Goal: Transaction & Acquisition: Download file/media

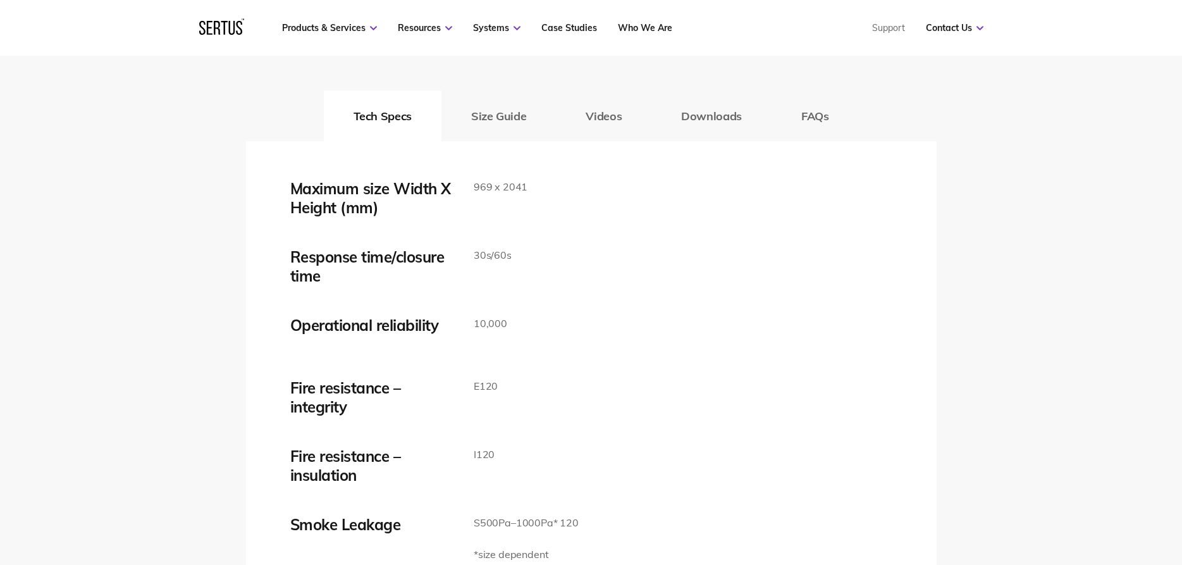
scroll to position [2000, 0]
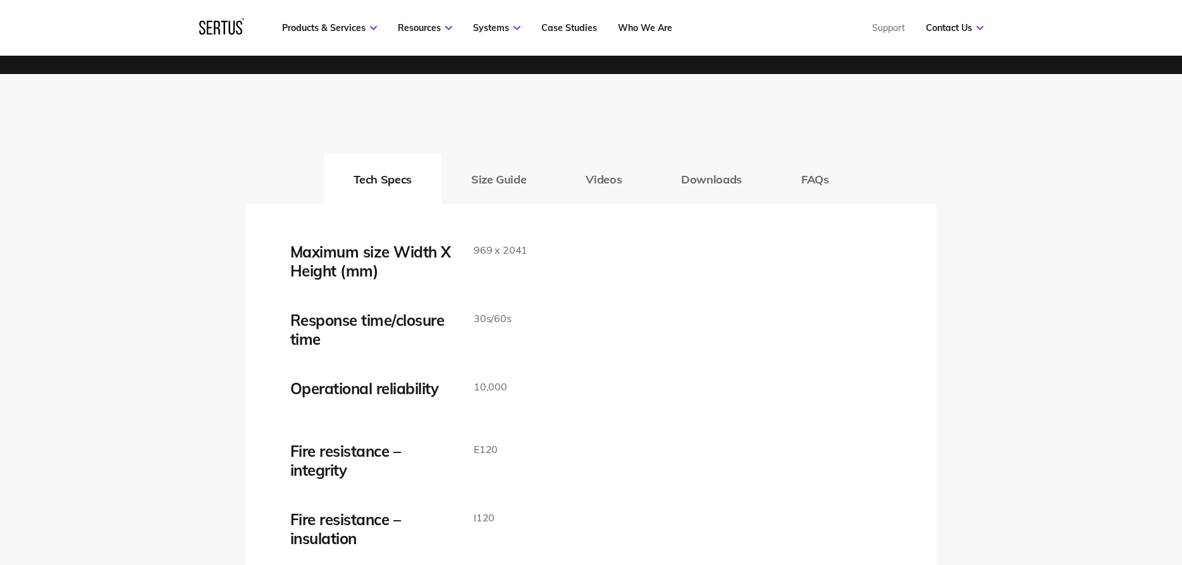
drag, startPoint x: 521, startPoint y: 200, endPoint x: 518, endPoint y: 188, distance: 12.4
click at [519, 200] on button "Size Guide" at bounding box center [498, 179] width 114 height 51
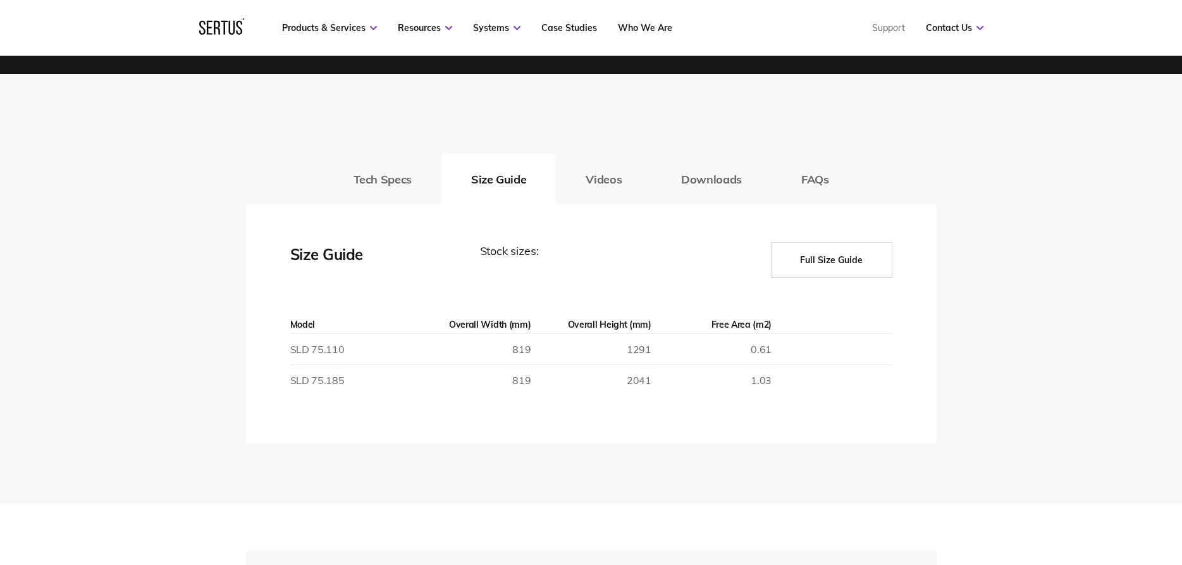
click at [824, 267] on button "Full Size Guide" at bounding box center [831, 259] width 121 height 35
click at [812, 256] on button "Full Size Guide" at bounding box center [831, 259] width 121 height 35
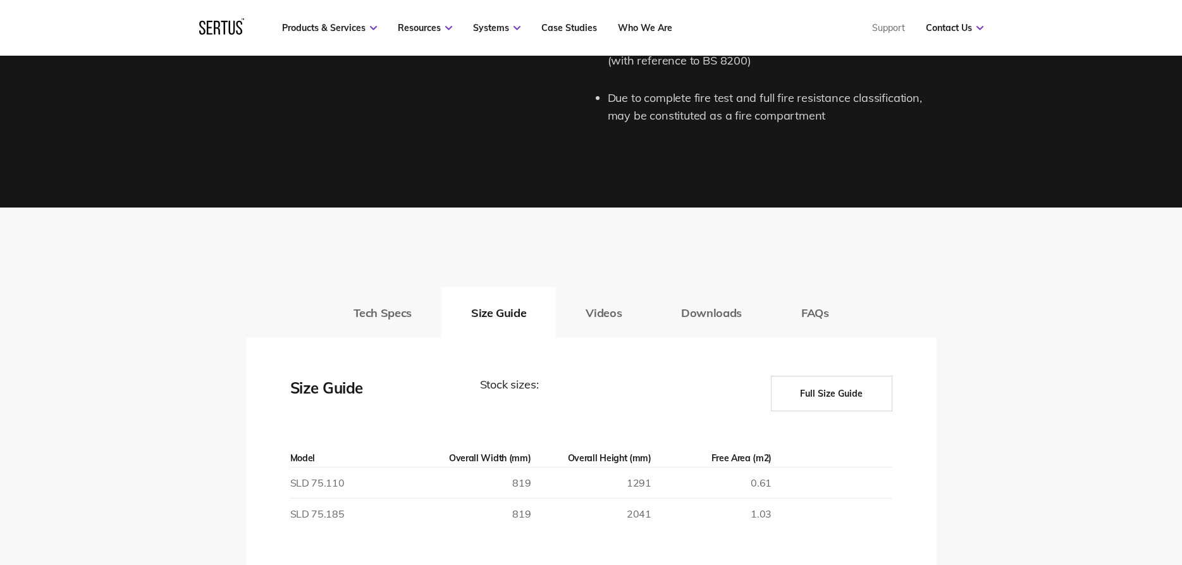
scroll to position [1806, 0]
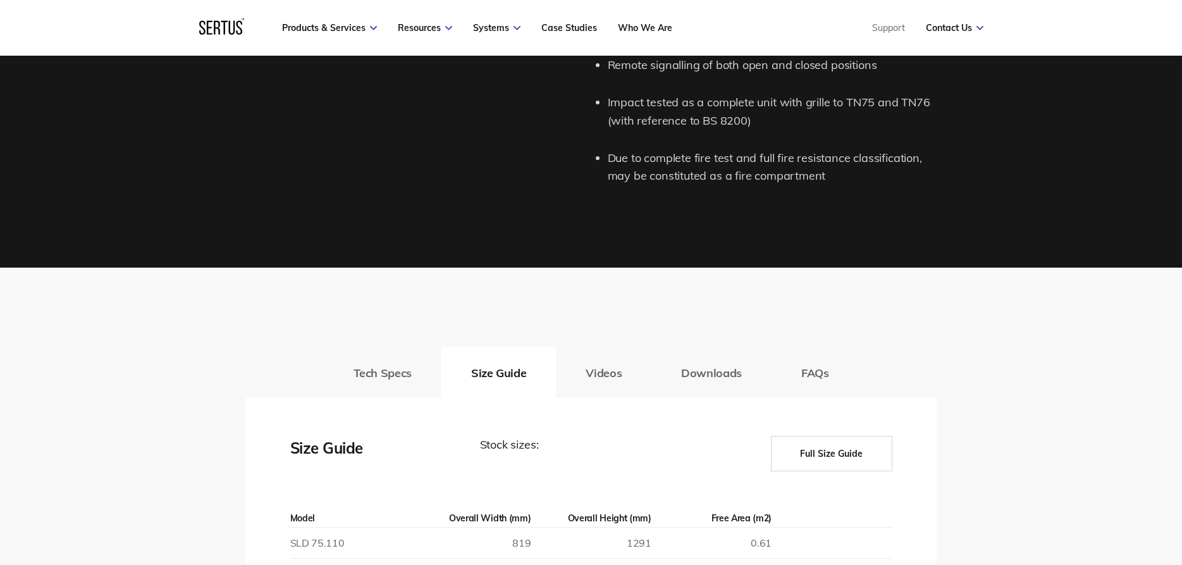
click at [855, 468] on button "Full Size Guide" at bounding box center [831, 453] width 121 height 35
click at [849, 461] on button "Full Size Guide" at bounding box center [831, 453] width 121 height 35
click at [839, 447] on button "Full Size Guide" at bounding box center [831, 453] width 121 height 35
click at [612, 371] on button "Videos" at bounding box center [604, 372] width 96 height 51
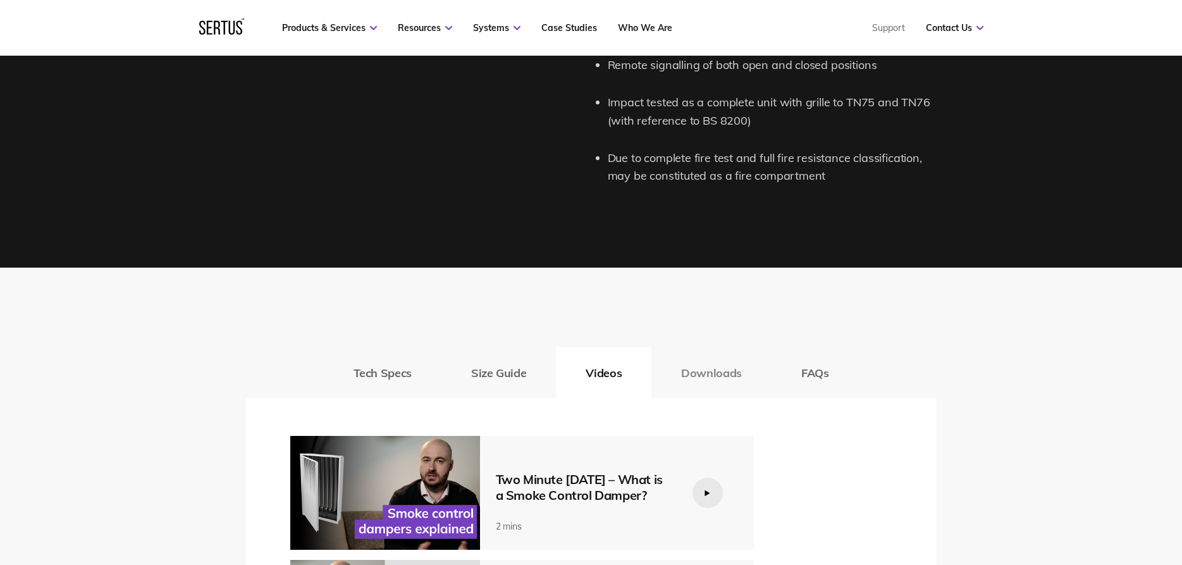
click at [693, 373] on button "Downloads" at bounding box center [711, 372] width 120 height 51
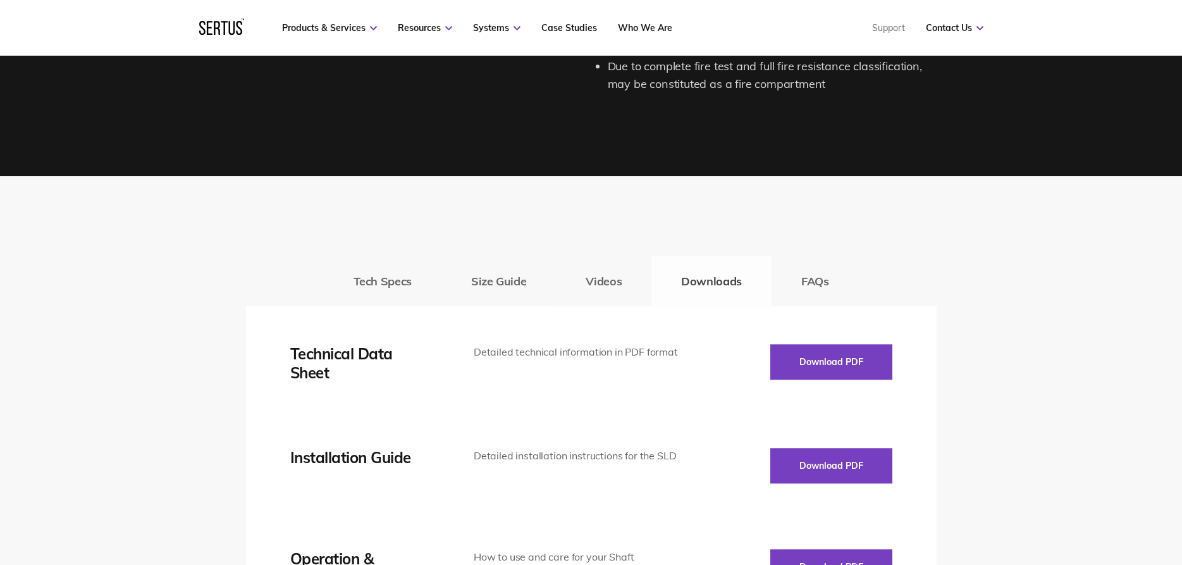
scroll to position [2000, 0]
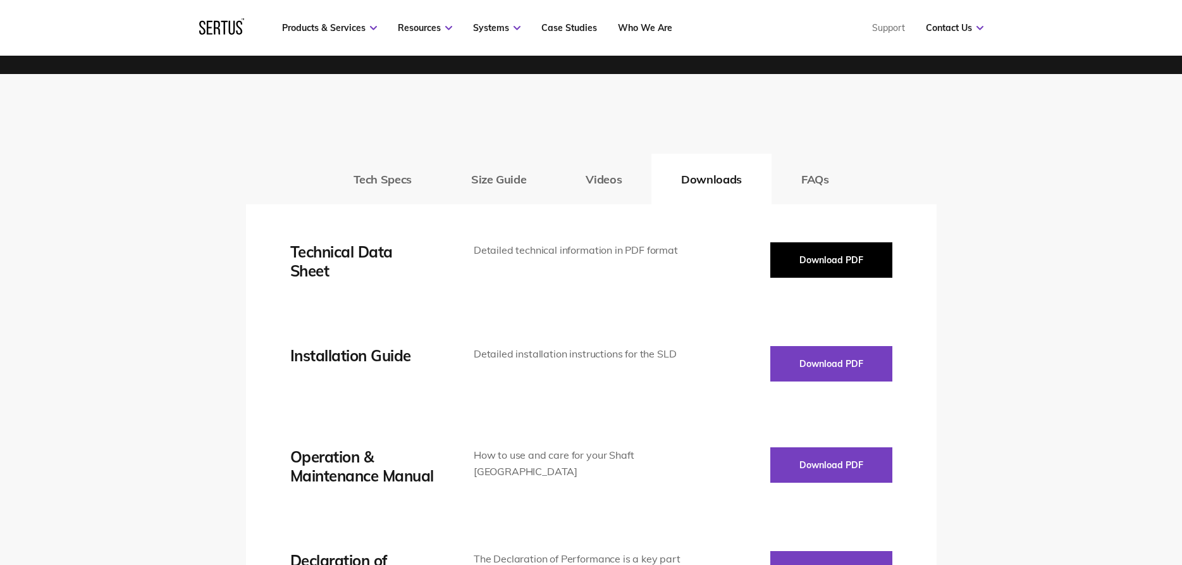
click at [854, 268] on button "Download PDF" at bounding box center [831, 259] width 122 height 35
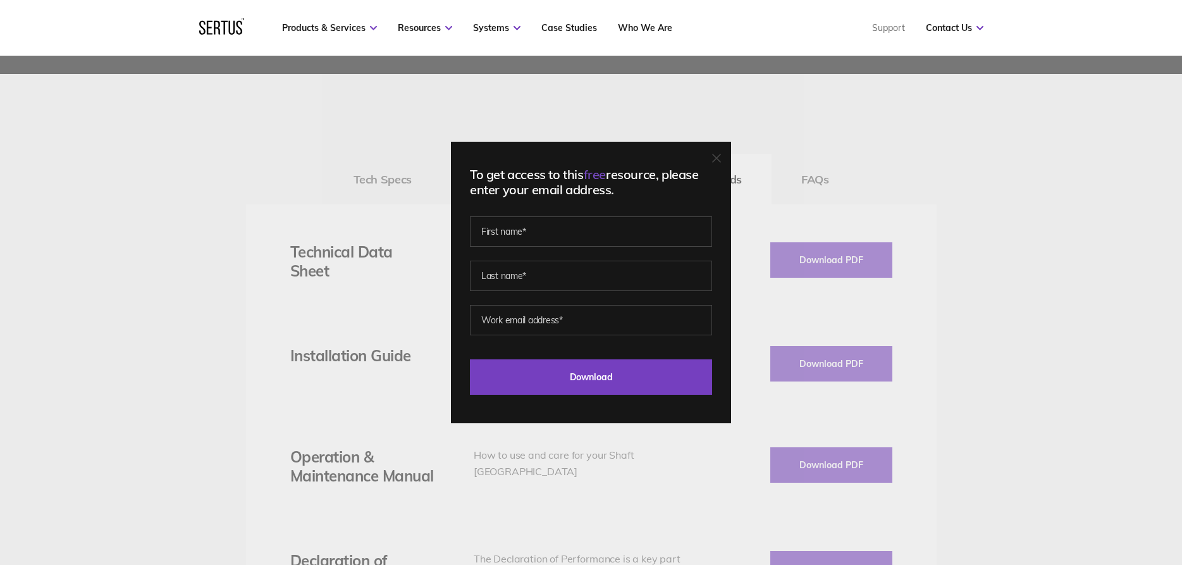
click at [725, 159] on div "To get access to this free resource, please enter your email address. Last Down…" at bounding box center [591, 282] width 280 height 281
click at [723, 159] on div "To get access to this free resource, please enter your email address. Last Down…" at bounding box center [591, 282] width 280 height 281
click at [708, 161] on div "To get access to this free resource, please enter your email address. Last Down…" at bounding box center [591, 282] width 280 height 281
click at [717, 156] on icon at bounding box center [716, 158] width 9 height 9
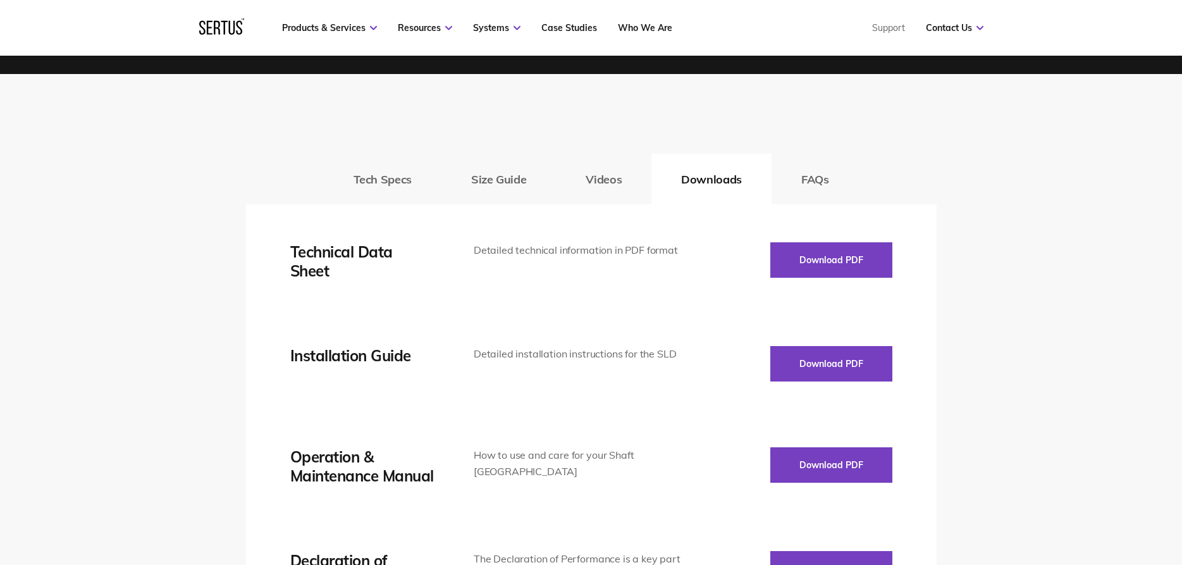
click at [582, 178] on button "Videos" at bounding box center [604, 179] width 96 height 51
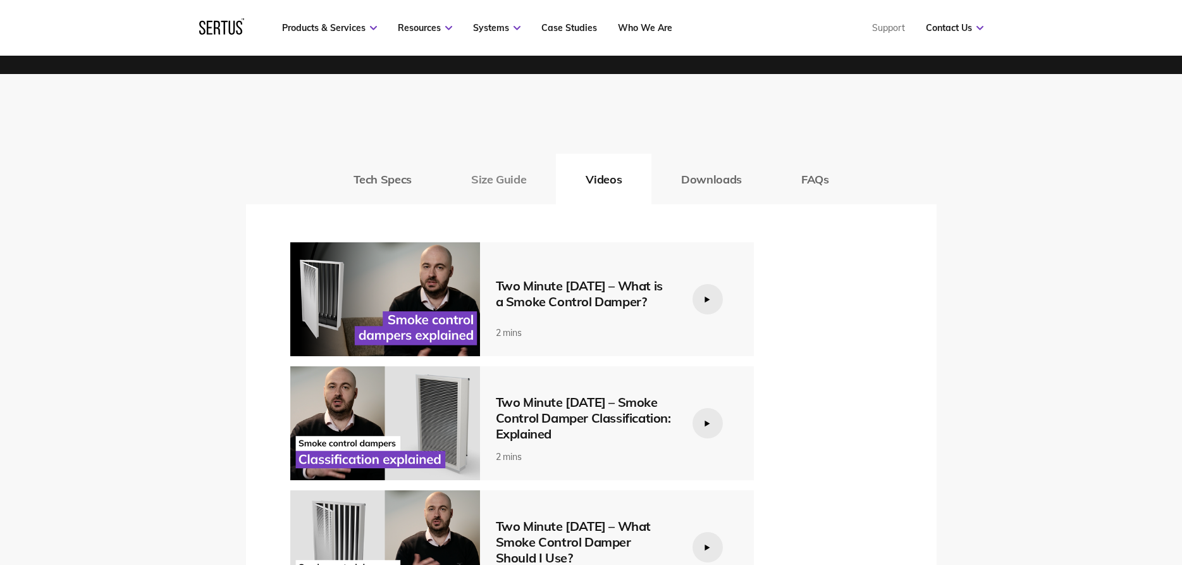
click at [491, 182] on button "Size Guide" at bounding box center [498, 179] width 114 height 51
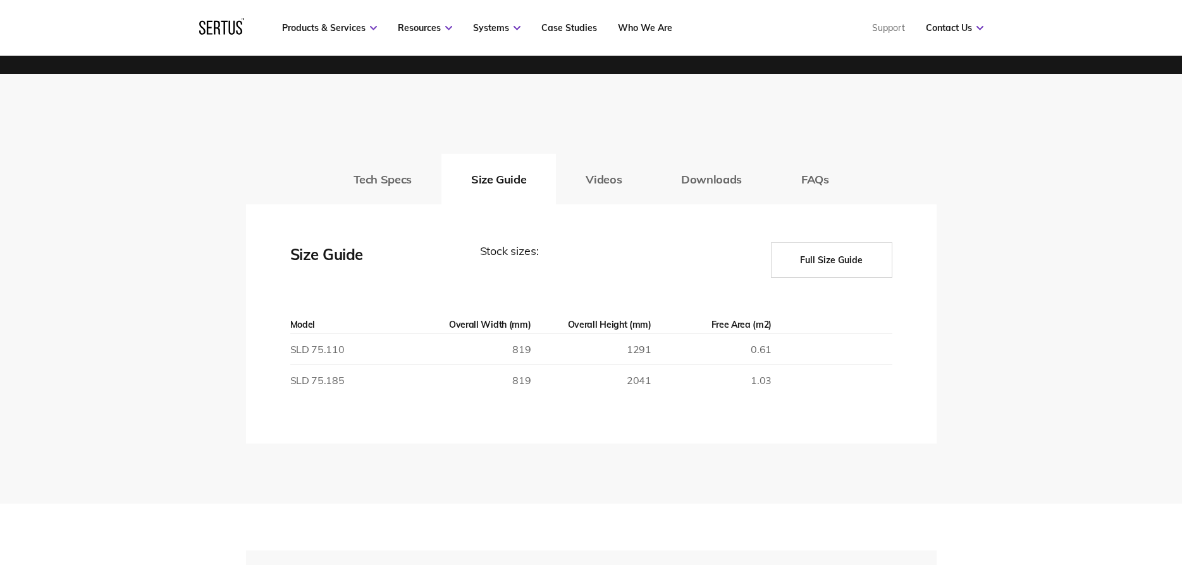
click at [868, 261] on button "Full Size Guide" at bounding box center [831, 259] width 121 height 35
drag, startPoint x: 514, startPoint y: 348, endPoint x: 535, endPoint y: 355, distance: 22.2
click at [535, 355] on tr "SLD 75.110 819 1291 0.61" at bounding box center [591, 349] width 602 height 31
click at [538, 354] on td "1291" at bounding box center [591, 349] width 120 height 31
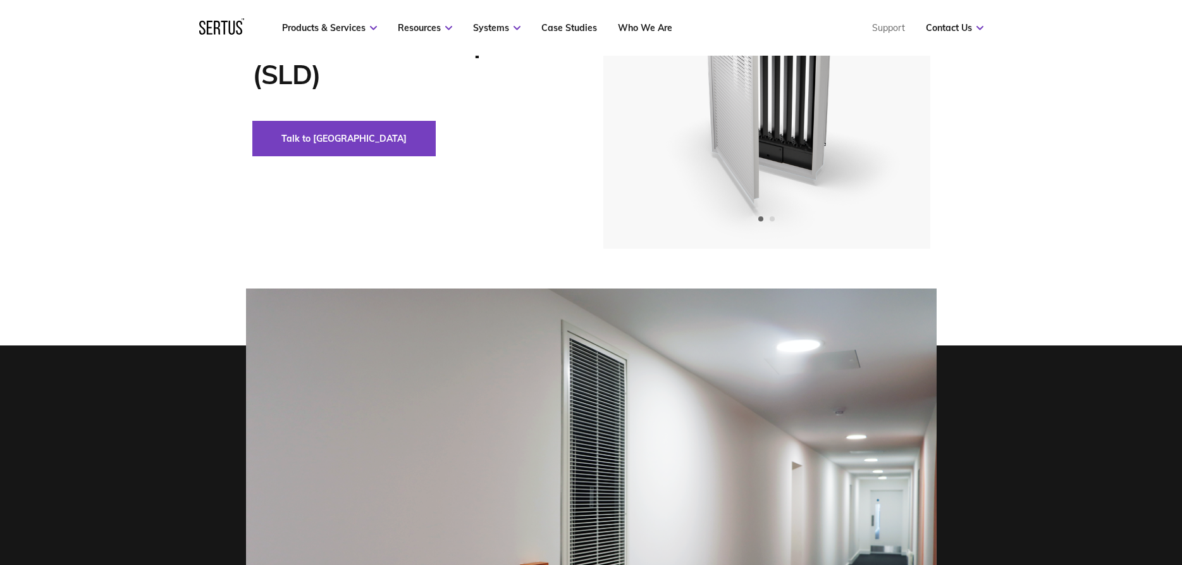
scroll to position [0, 0]
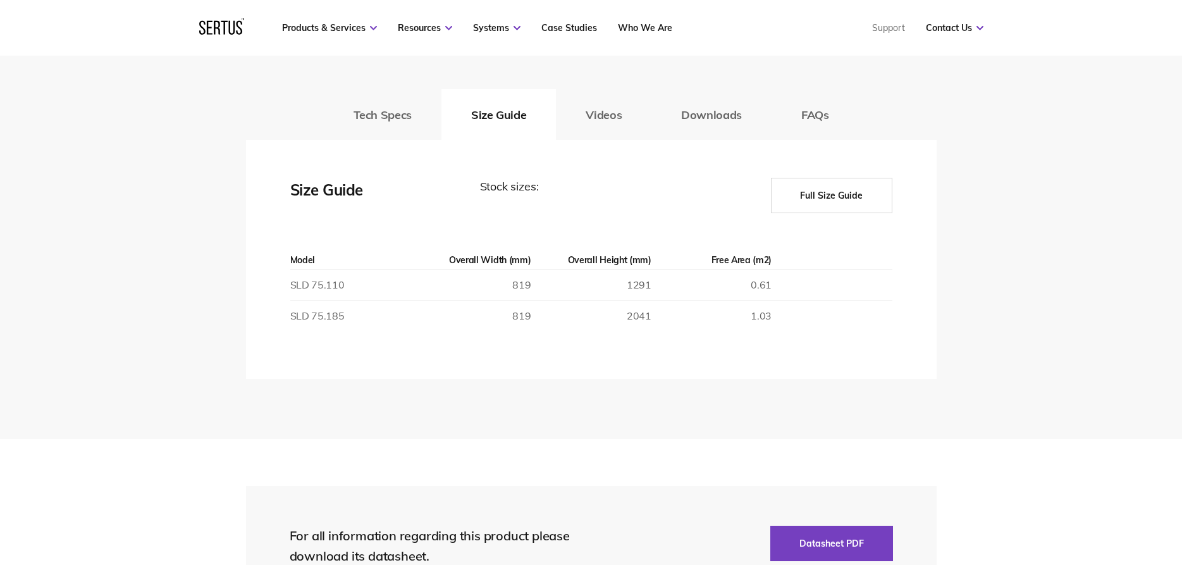
click at [819, 200] on button "Full Size Guide" at bounding box center [831, 195] width 121 height 35
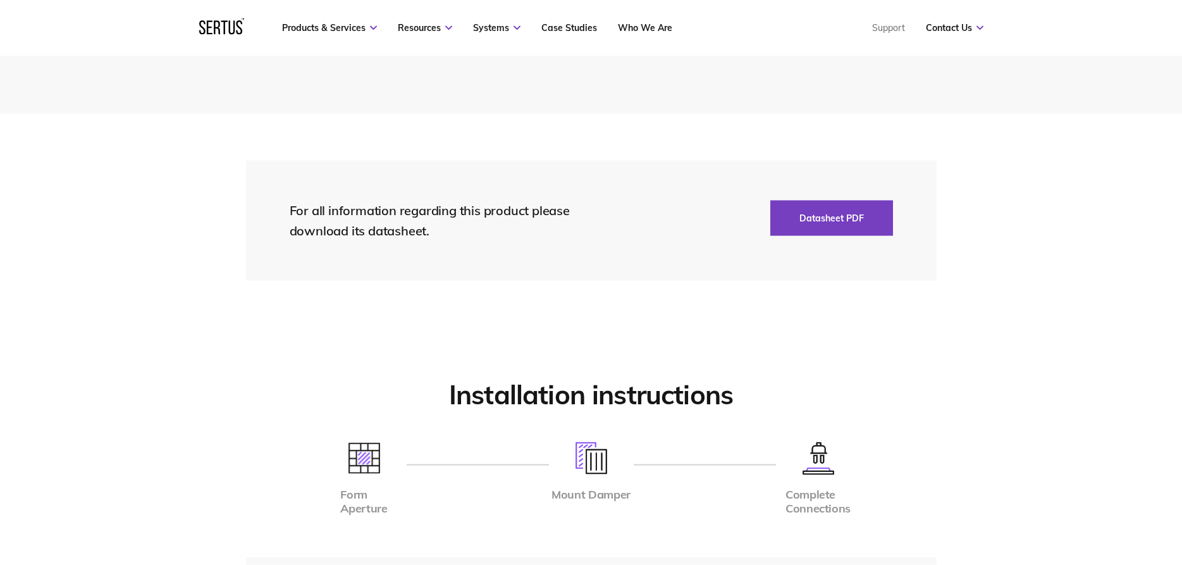
scroll to position [2322, 0]
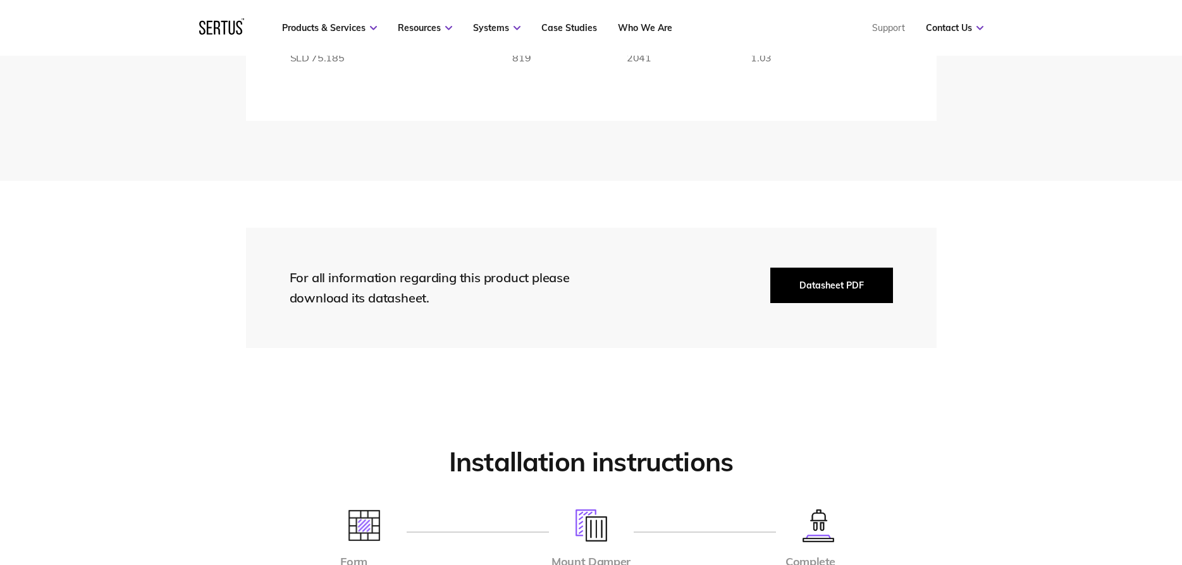
click at [813, 289] on button "Datasheet PDF" at bounding box center [831, 285] width 123 height 35
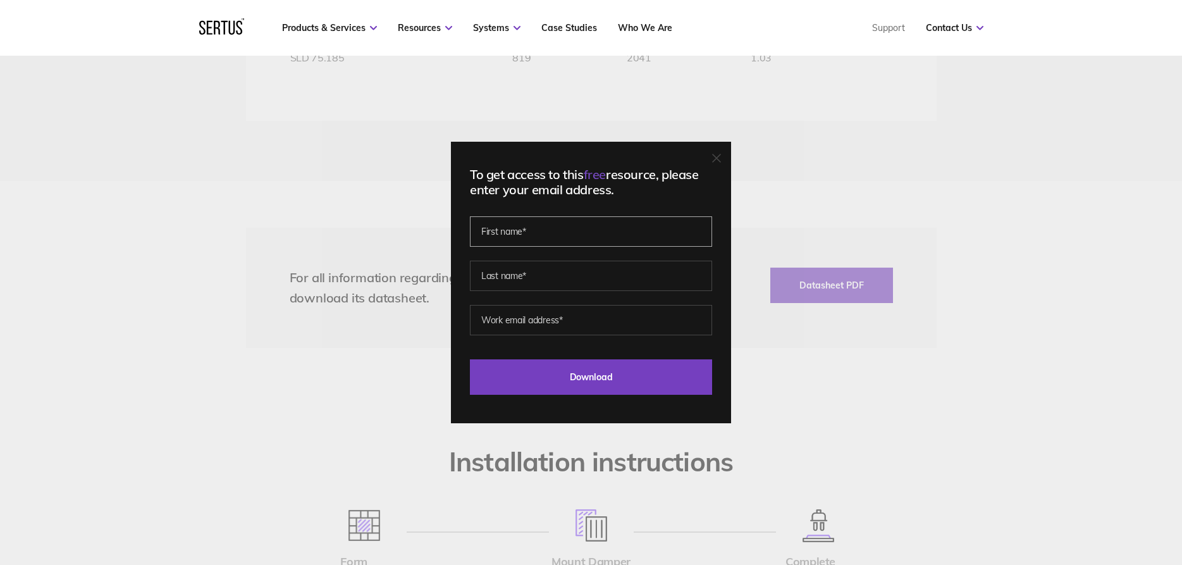
click at [577, 229] on input "text" at bounding box center [591, 231] width 242 height 30
type input "[PERSON_NAME]"
click at [529, 281] on input "text" at bounding box center [591, 276] width 242 height 30
type input "[DEMOGRAPHIC_DATA]"
click at [543, 307] on input "email" at bounding box center [591, 320] width 242 height 30
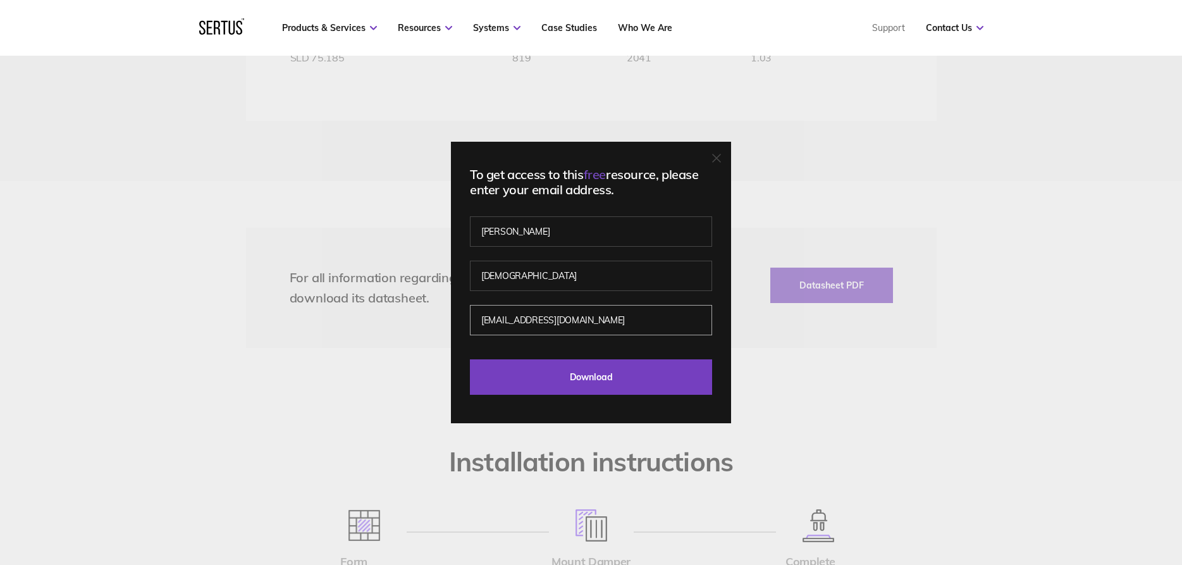
type input "[EMAIL_ADDRESS][DOMAIN_NAME]"
click at [470, 359] on input "Download" at bounding box center [591, 376] width 242 height 35
